Goal: Check status: Check status

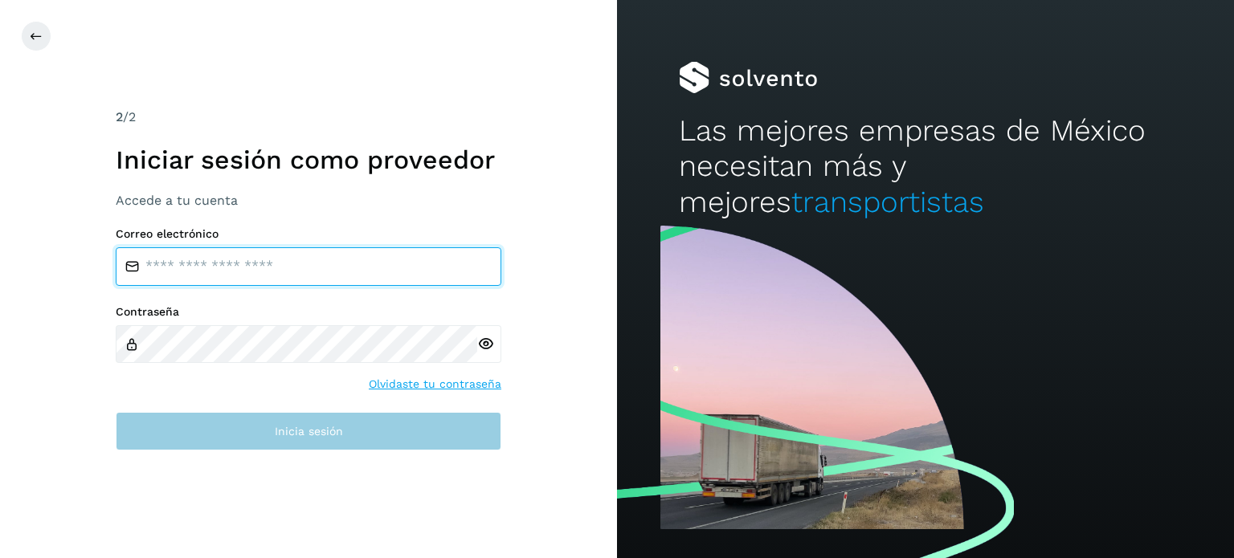
type input "**********"
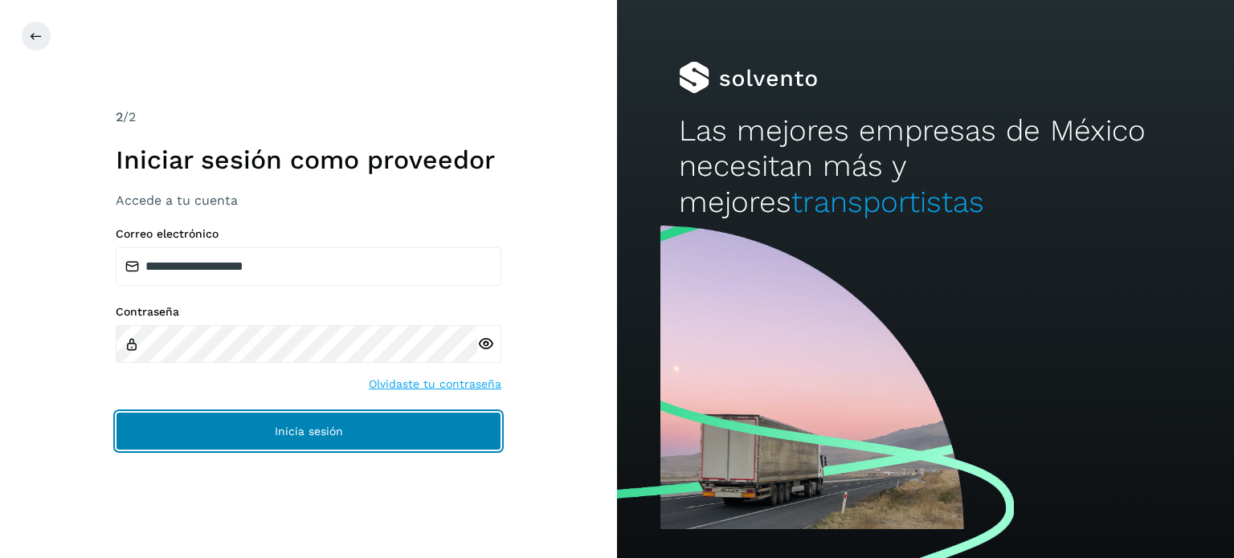
click at [253, 430] on button "Inicia sesión" at bounding box center [308, 431] width 385 height 39
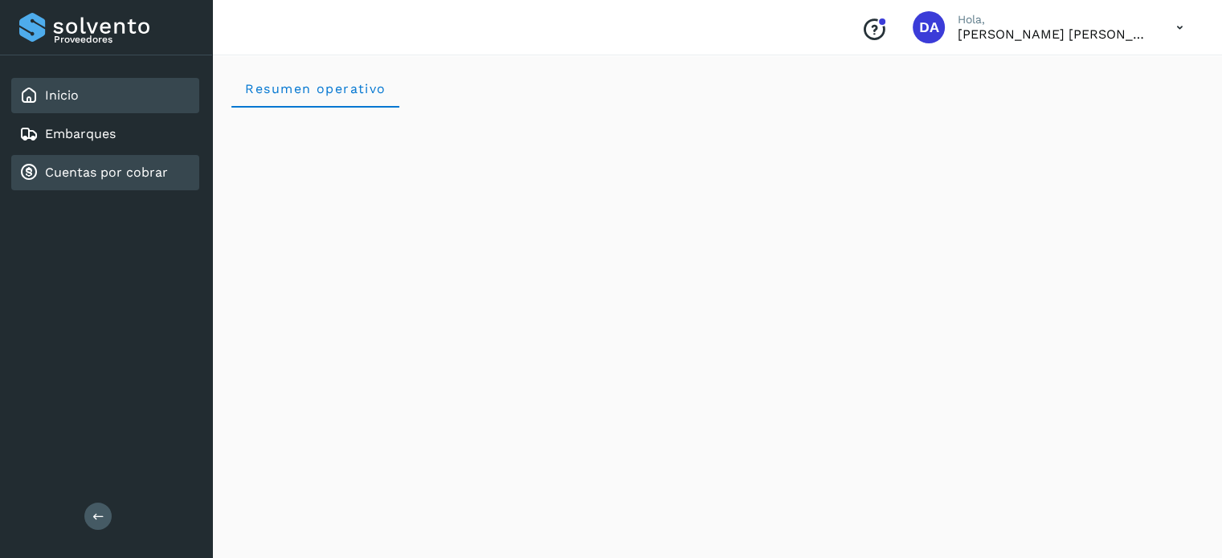
click at [90, 179] on div "Cuentas por cobrar" at bounding box center [93, 172] width 149 height 19
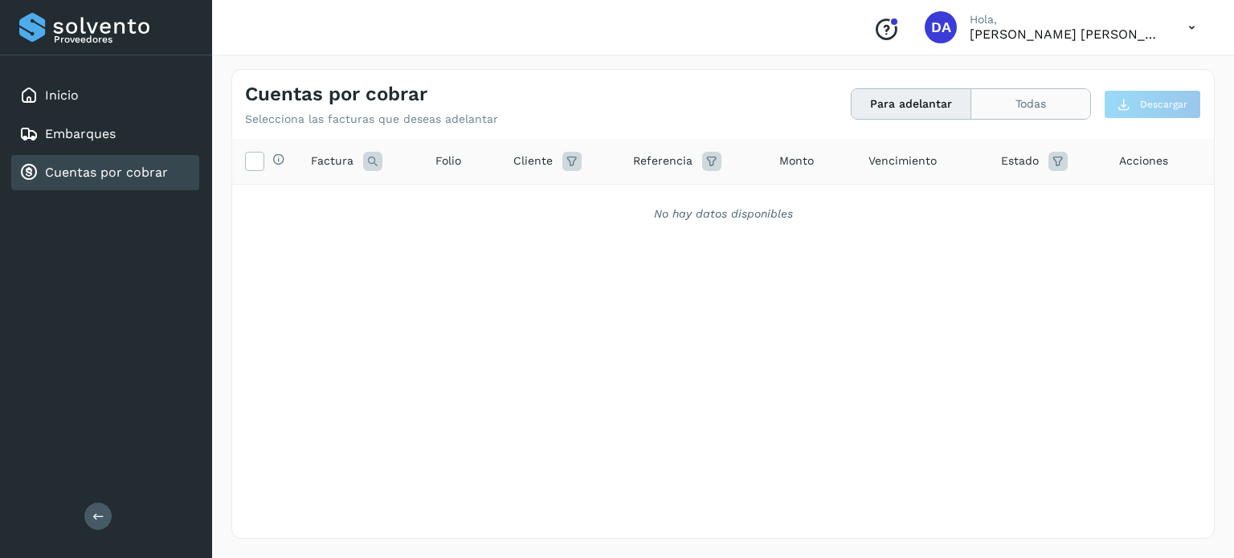
click at [1002, 112] on button "Todas" at bounding box center [1030, 104] width 119 height 30
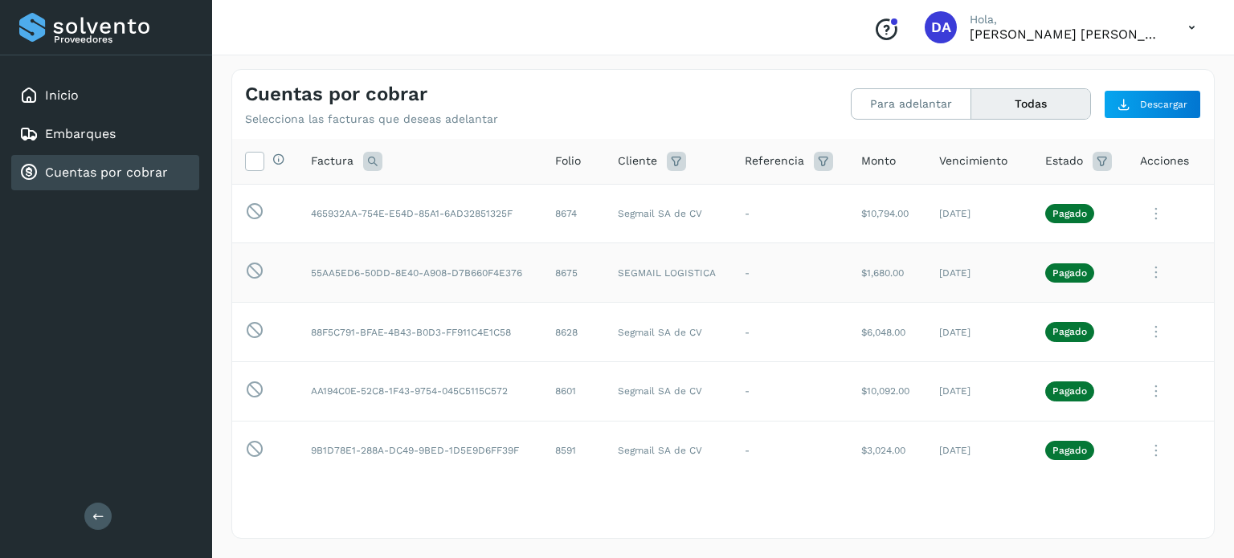
click at [1146, 275] on icon at bounding box center [1156, 272] width 32 height 33
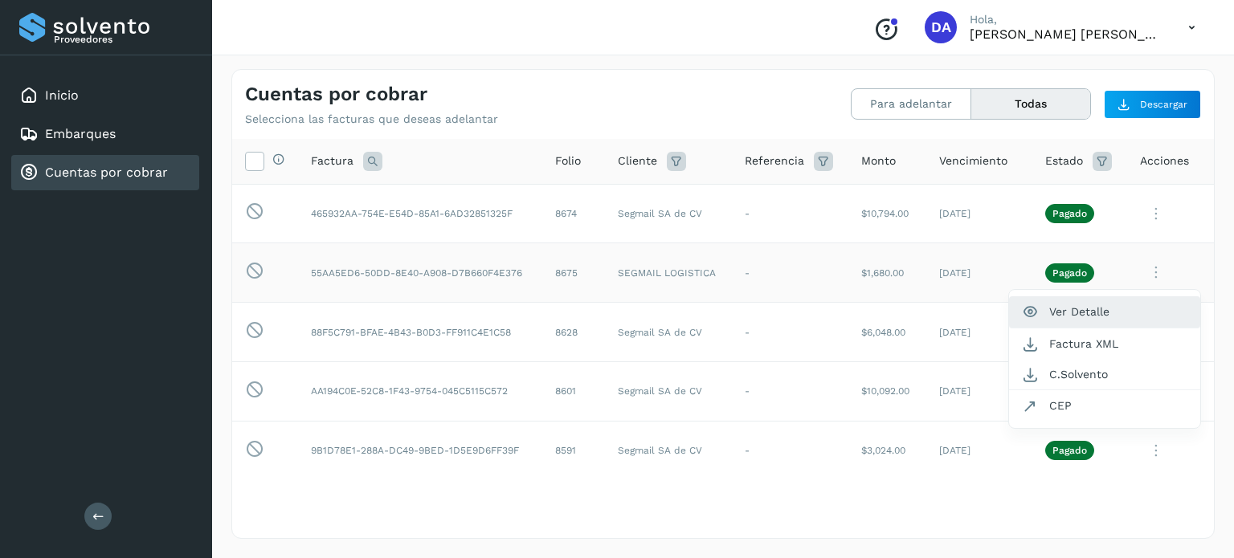
click at [1095, 312] on button "Ver Detalle" at bounding box center [1104, 311] width 191 height 31
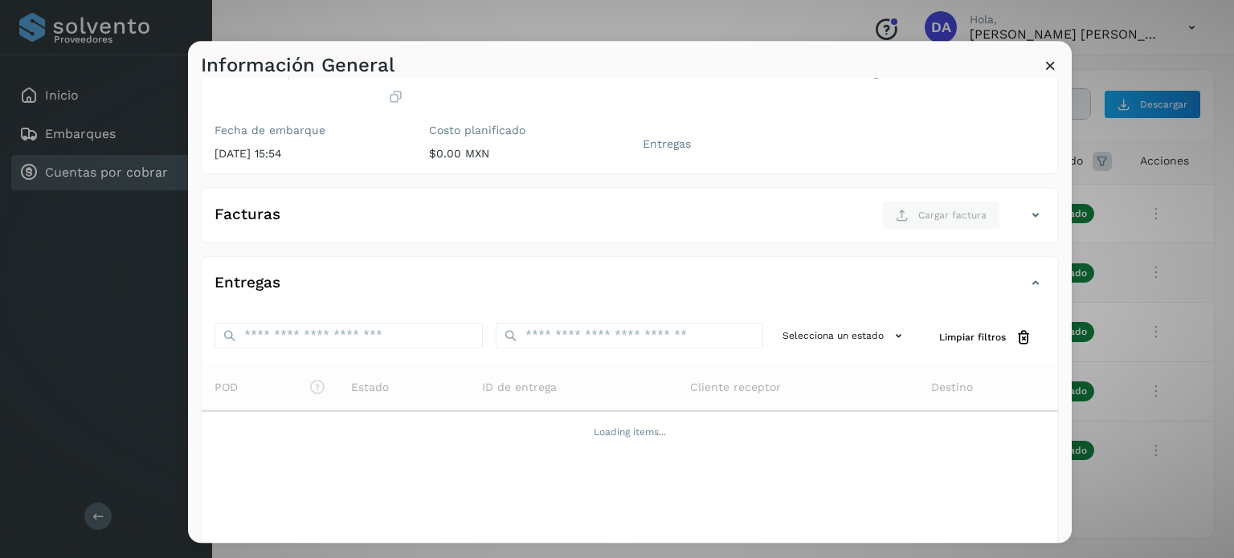
scroll to position [148, 0]
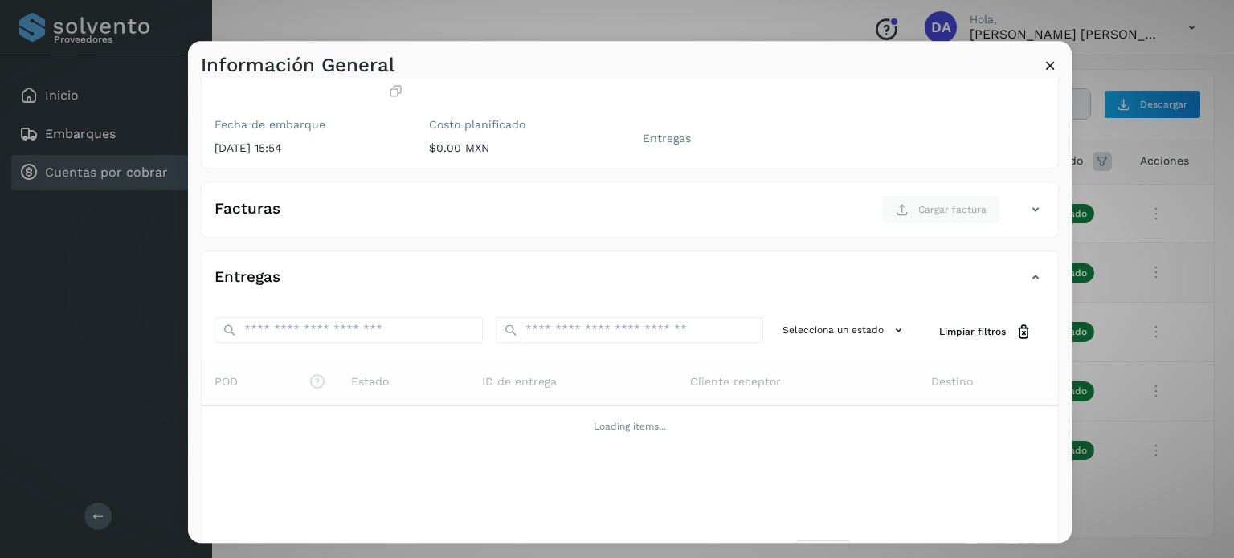
click at [1050, 61] on icon at bounding box center [1050, 65] width 17 height 17
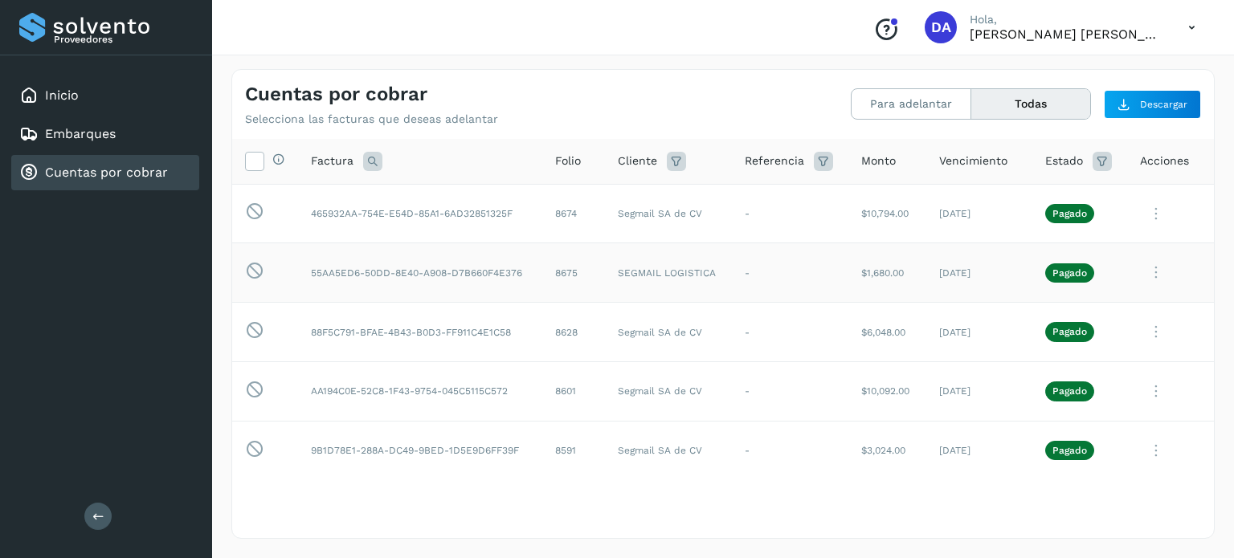
click at [1062, 272] on p "Pagado" at bounding box center [1069, 272] width 35 height 11
click at [1144, 269] on icon at bounding box center [1156, 272] width 32 height 33
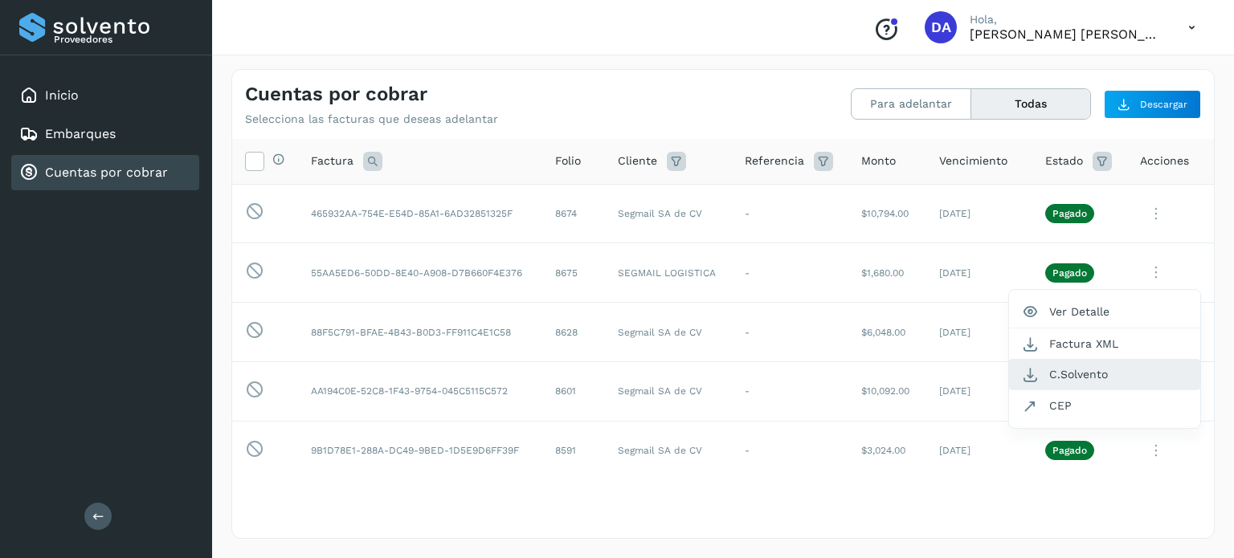
click at [1082, 365] on button "C.Solvento" at bounding box center [1104, 374] width 191 height 31
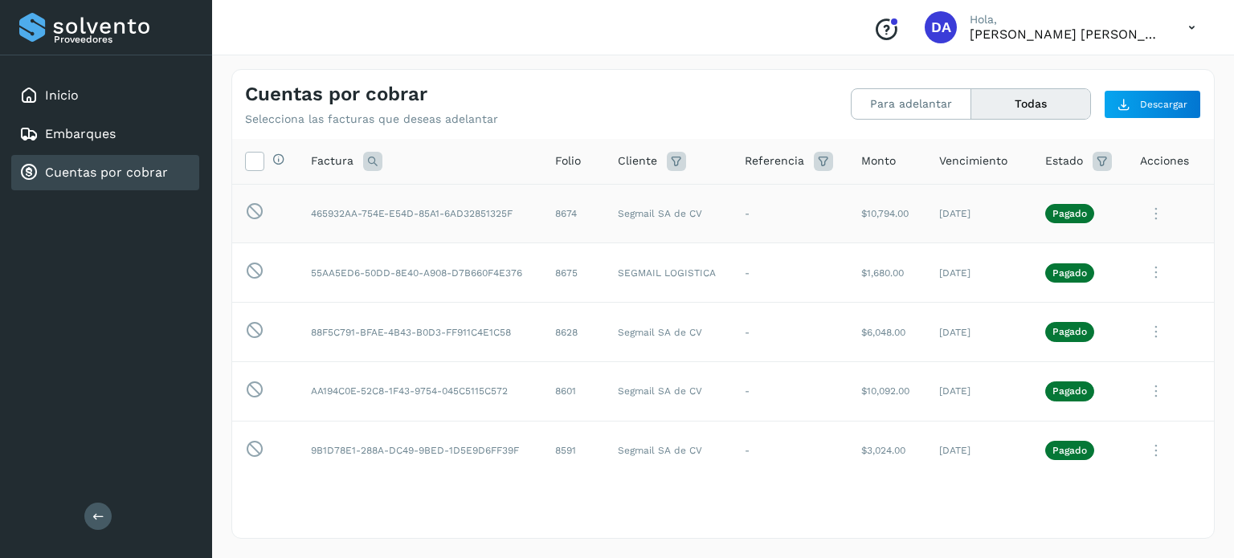
click at [1140, 214] on icon at bounding box center [1156, 214] width 32 height 33
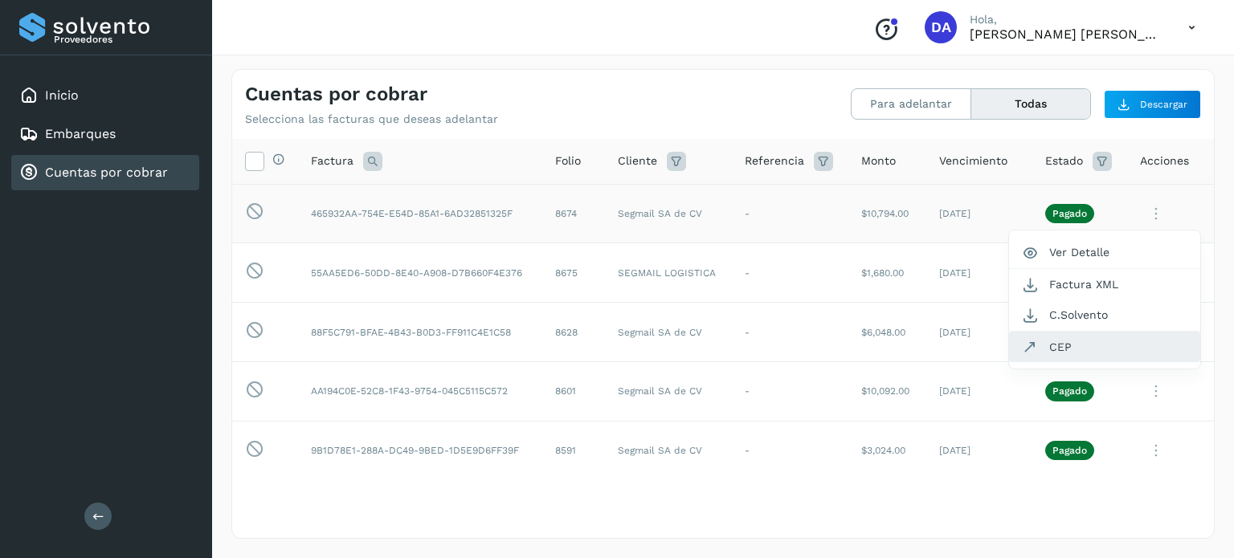
click at [1048, 351] on button "CEP" at bounding box center [1104, 347] width 191 height 31
